Goal: Navigation & Orientation: Find specific page/section

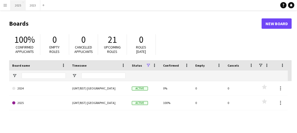
click at [18, 9] on button "2025 Close" at bounding box center [18, 5] width 15 height 10
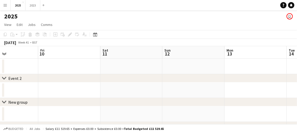
scroll to position [0, 210]
drag, startPoint x: 216, startPoint y: 65, endPoint x: -1, endPoint y: 62, distance: 217.1
click at [0, 62] on html "Menu Boards Boards Boards All jobs Status Workforce Workforce My Workforce Recr…" at bounding box center [148, 133] width 297 height 267
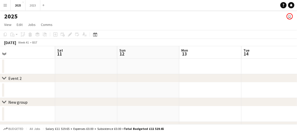
scroll to position [0, 184]
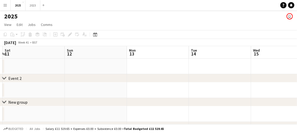
drag, startPoint x: 206, startPoint y: 93, endPoint x: 10, endPoint y: 106, distance: 196.2
drag, startPoint x: 10, startPoint y: 106, endPoint x: 206, endPoint y: 95, distance: 196.6
drag, startPoint x: 226, startPoint y: 89, endPoint x: 7, endPoint y: 108, distance: 220.0
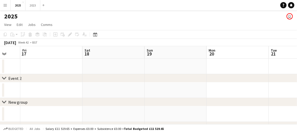
scroll to position [0, 167]
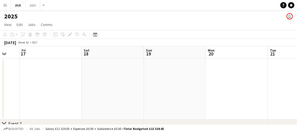
drag, startPoint x: 203, startPoint y: 91, endPoint x: 66, endPoint y: 108, distance: 137.8
drag, startPoint x: 66, startPoint y: 108, endPoint x: 185, endPoint y: 95, distance: 119.6
drag, startPoint x: 185, startPoint y: 95, endPoint x: 222, endPoint y: 100, distance: 37.3
drag, startPoint x: 222, startPoint y: 100, endPoint x: 173, endPoint y: 90, distance: 50.0
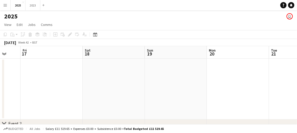
click at [173, 90] on app-date-cell at bounding box center [176, 89] width 62 height 61
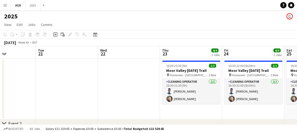
drag, startPoint x: 260, startPoint y: 89, endPoint x: 27, endPoint y: 115, distance: 235.2
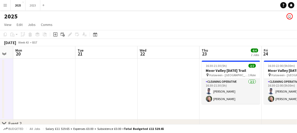
scroll to position [0, 212]
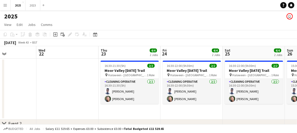
drag, startPoint x: 179, startPoint y: 109, endPoint x: 118, endPoint y: 111, distance: 61.1
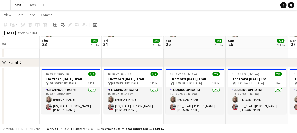
scroll to position [0, 160]
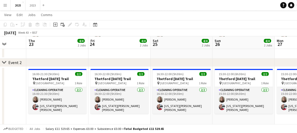
drag, startPoint x: 254, startPoint y: 115, endPoint x: 140, endPoint y: 126, distance: 114.1
click at [140, 126] on app-board "2025 user View Day view expanded Day view collapsed Month view Date picker Jump…" at bounding box center [148, 123] width 297 height 347
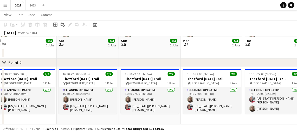
scroll to position [0, 192]
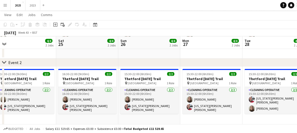
drag, startPoint x: 236, startPoint y: 117, endPoint x: 142, endPoint y: 120, distance: 94.4
drag, startPoint x: 142, startPoint y: 120, endPoint x: 273, endPoint y: 122, distance: 131.3
click at [273, 122] on app-calendar-viewport "Tue 21 Wed 22 Thu 23 4/4 2 Jobs Fri 24 4/4 2 Jobs Sat 25 4/4 2 Jobs Sun 26 4/4 …" at bounding box center [148, 124] width 297 height 328
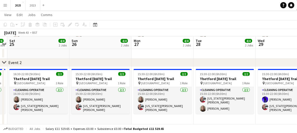
scroll to position [0, 181]
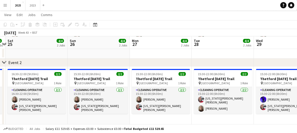
drag, startPoint x: 277, startPoint y: 119, endPoint x: 202, endPoint y: 127, distance: 75.3
click at [202, 127] on app-board "2025 user View Day view expanded Day view collapsed Month view Date picker Jump…" at bounding box center [148, 123] width 297 height 347
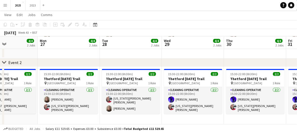
scroll to position [0, 164]
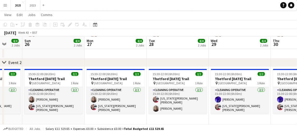
drag, startPoint x: 268, startPoint y: 118, endPoint x: 223, endPoint y: 122, distance: 45.2
drag, startPoint x: 223, startPoint y: 122, endPoint x: 192, endPoint y: 122, distance: 31.2
click at [192, 122] on app-date-cell "15:30-22:00 (6h30m) 2/2 Thetford [DATE] Trail pin Thetford Forest 1 Role Cleani…" at bounding box center [178, 97] width 62 height 61
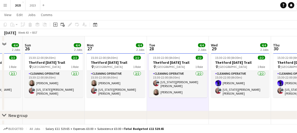
scroll to position [81, 0]
